Goal: Transaction & Acquisition: Purchase product/service

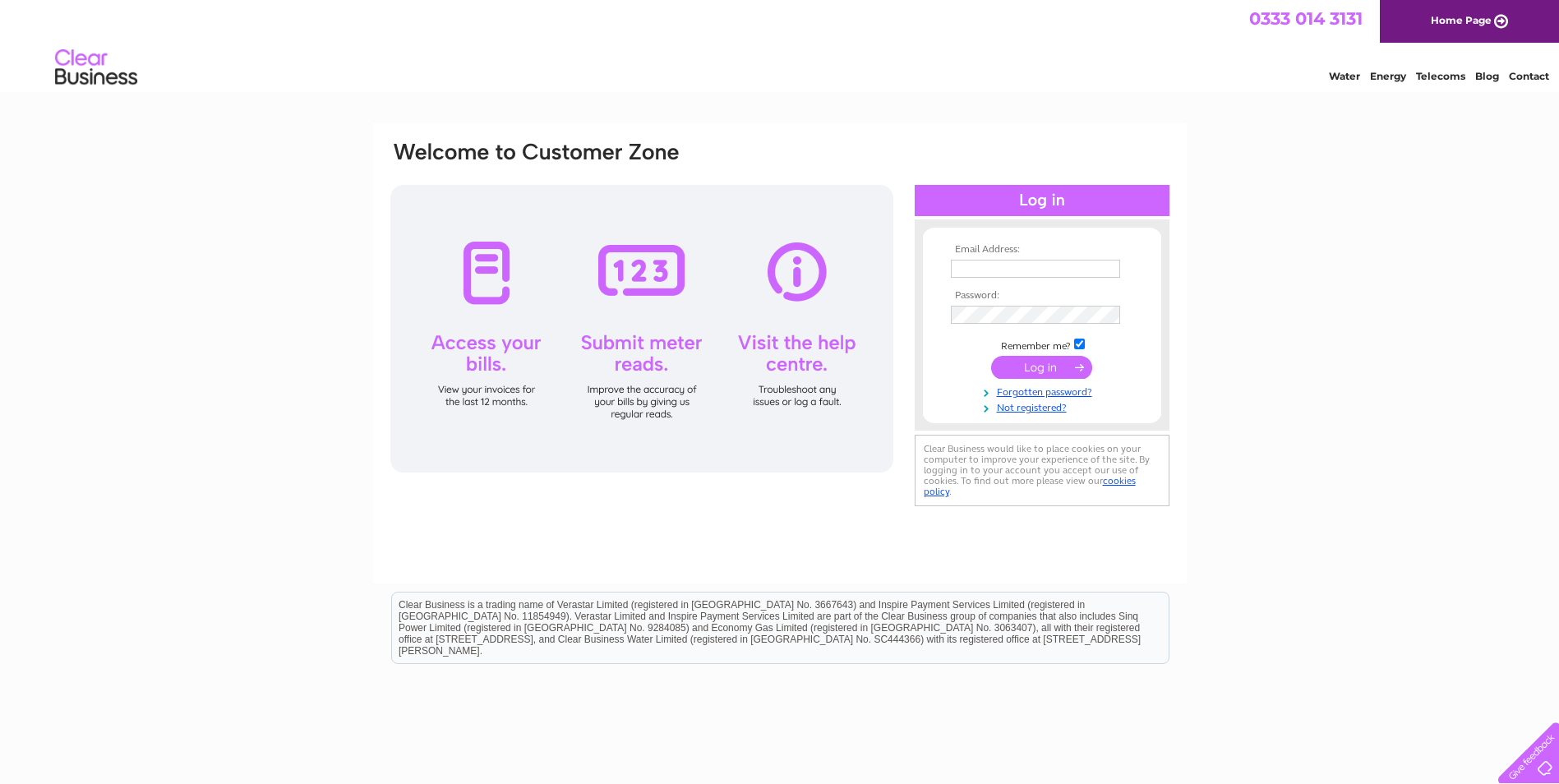
type input "[EMAIL_ADDRESS][DOMAIN_NAME]"
click at [1010, 365] on input "submit" at bounding box center [1041, 367] width 101 height 23
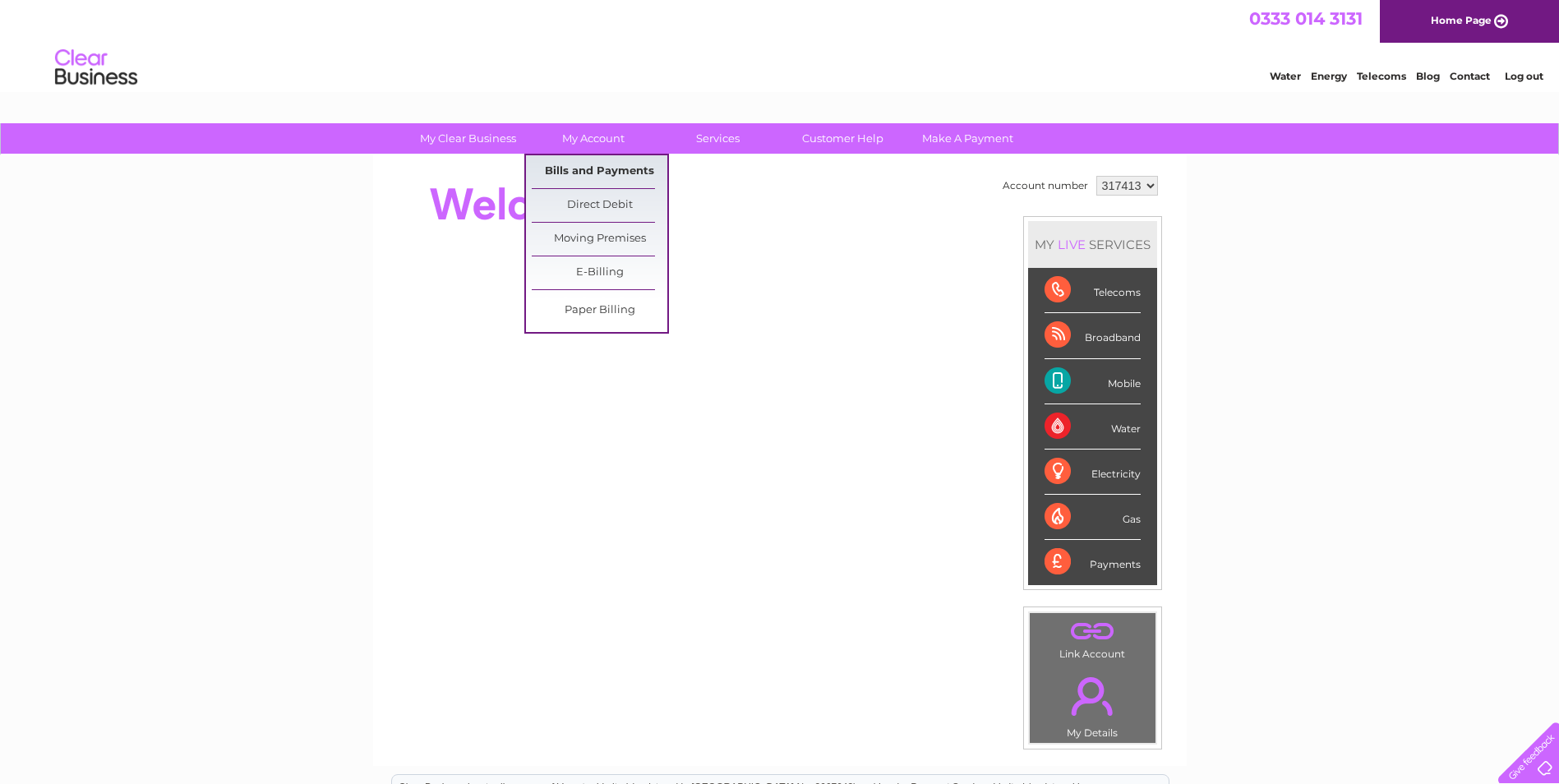
click at [577, 163] on link "Bills and Payments" at bounding box center [599, 171] width 135 height 32
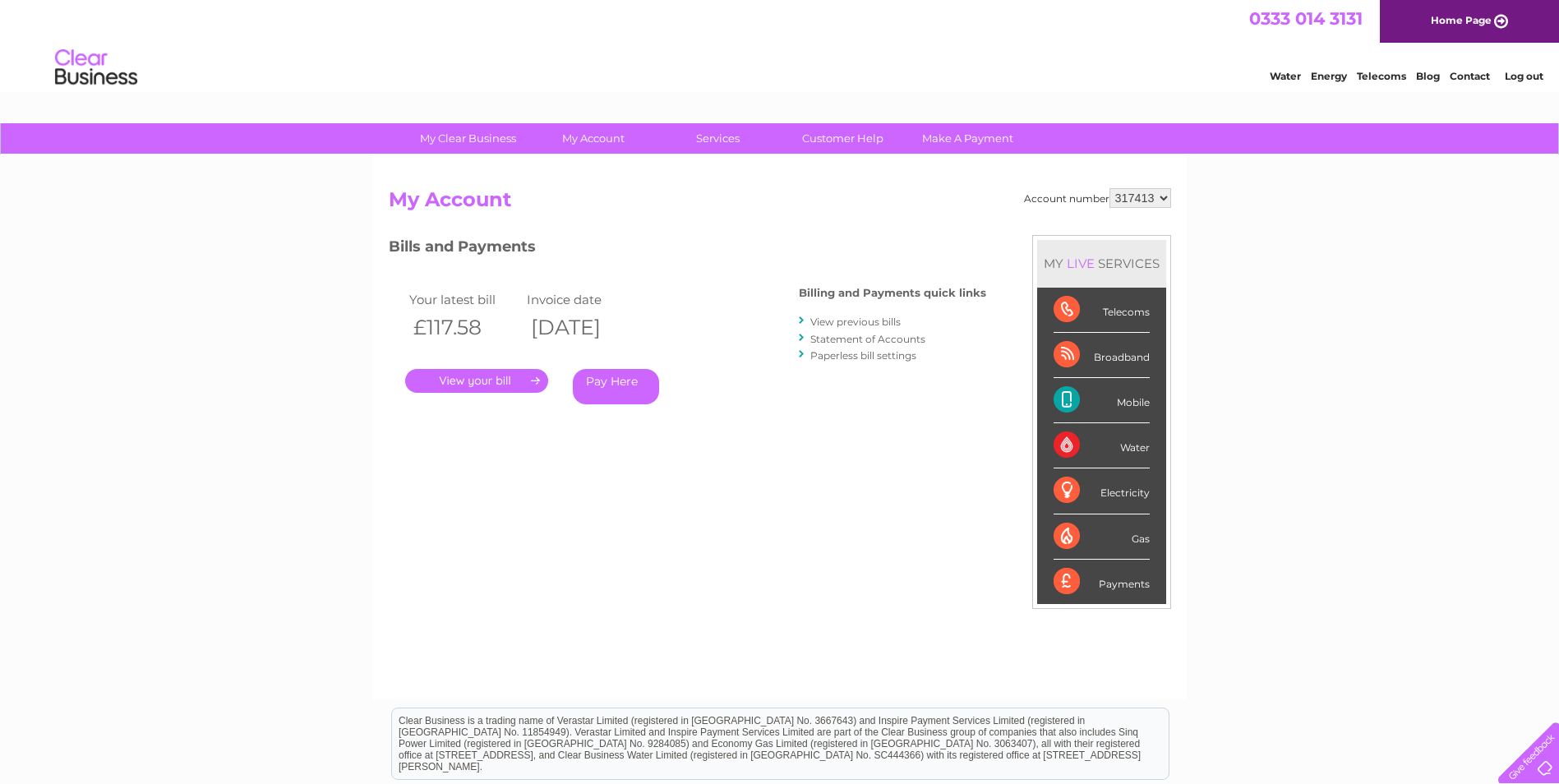
click at [488, 377] on link "." at bounding box center [476, 381] width 143 height 23
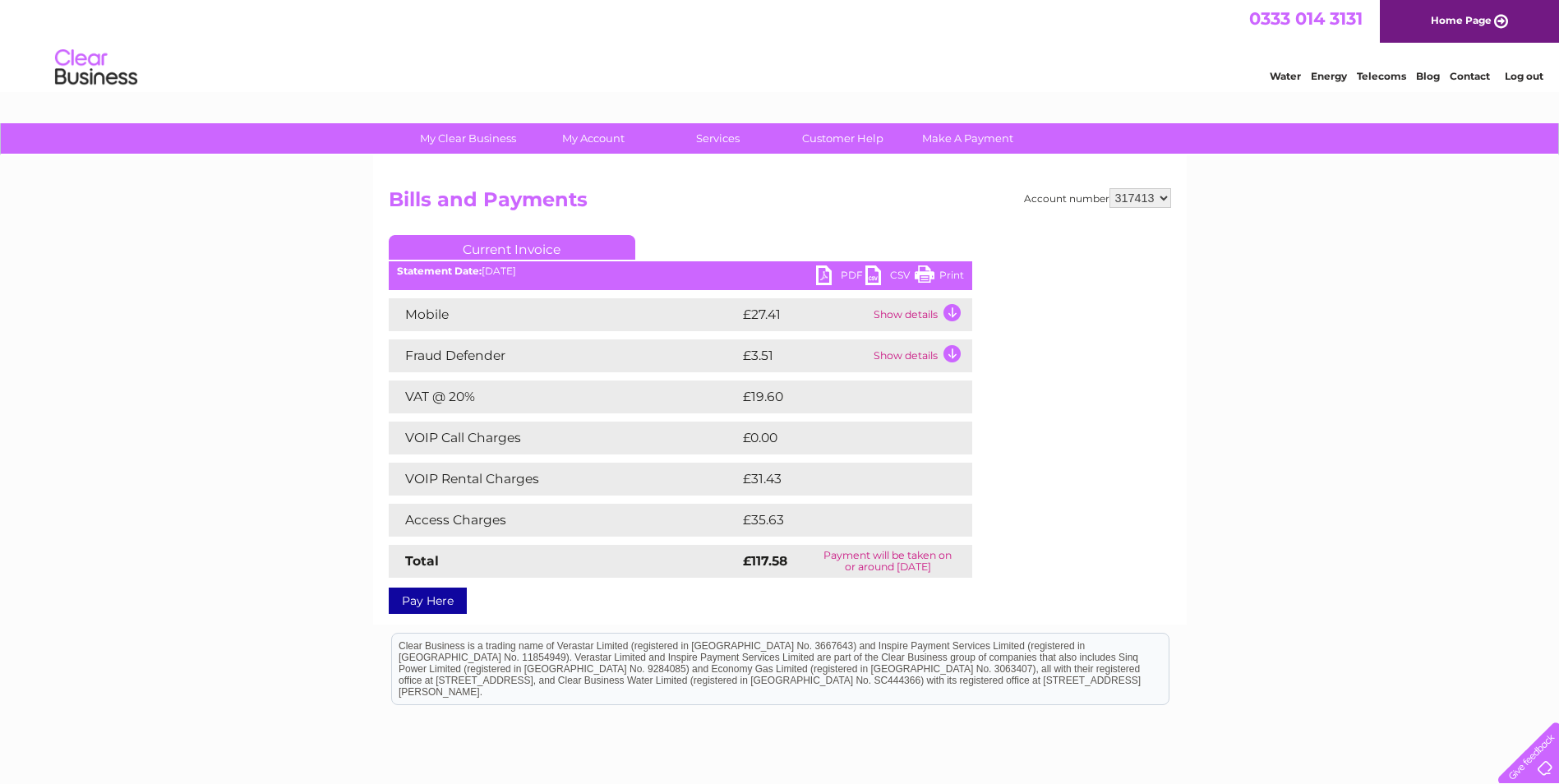
click at [816, 272] on link "PDF" at bounding box center [840, 277] width 50 height 23
click at [1167, 192] on select "317413 317415" at bounding box center [1139, 198] width 61 height 20
select select "317415"
click at [1109, 189] on select "317413 317415" at bounding box center [1139, 198] width 61 height 20
click at [1139, 202] on select "317413 317415" at bounding box center [1139, 198] width 61 height 20
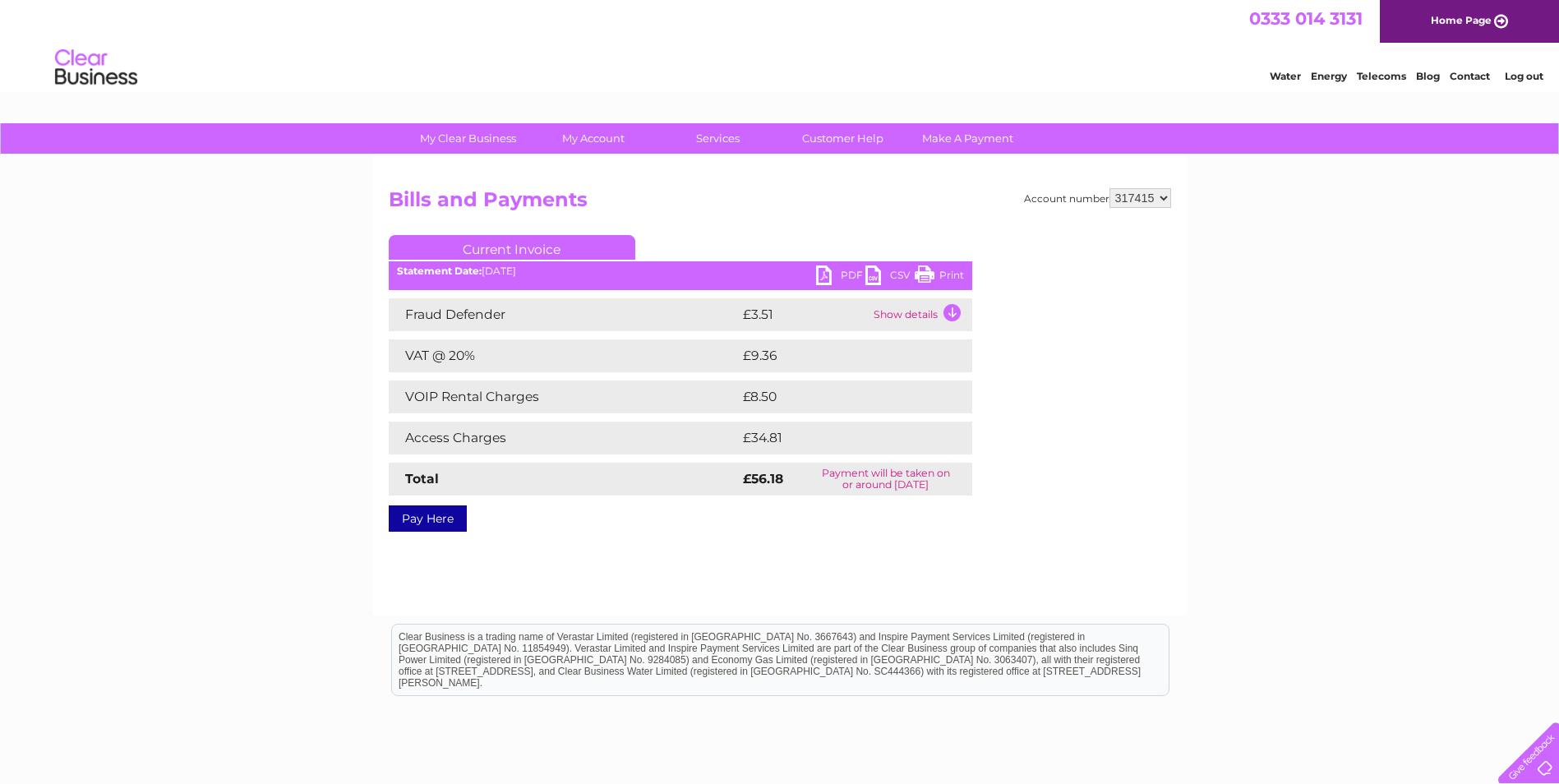
click at [440, 512] on link "Pay Here" at bounding box center [428, 518] width 78 height 26
click at [589, 198] on h2 "Bills and Payments" at bounding box center [780, 204] width 782 height 32
click at [838, 267] on link "PDF" at bounding box center [840, 277] width 50 height 23
click at [826, 274] on link "PDF" at bounding box center [840, 277] width 50 height 23
click at [844, 271] on link "PDF" at bounding box center [840, 277] width 50 height 23
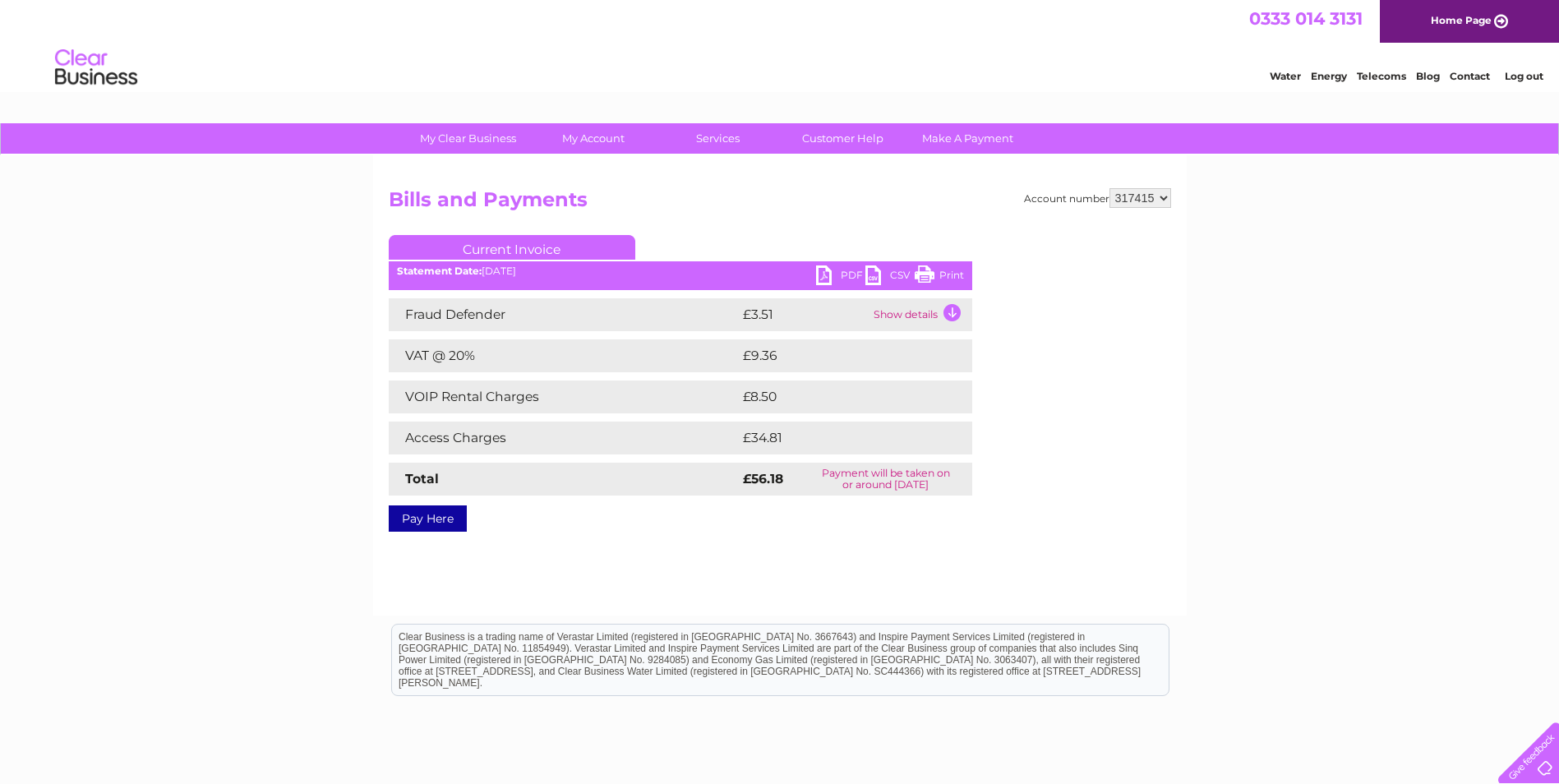
click at [844, 271] on link "PDF" at bounding box center [840, 277] width 50 height 23
click at [841, 272] on link "PDF" at bounding box center [840, 277] width 50 height 23
click at [816, 272] on link "PDF" at bounding box center [840, 277] width 50 height 23
